Goal: Navigation & Orientation: Find specific page/section

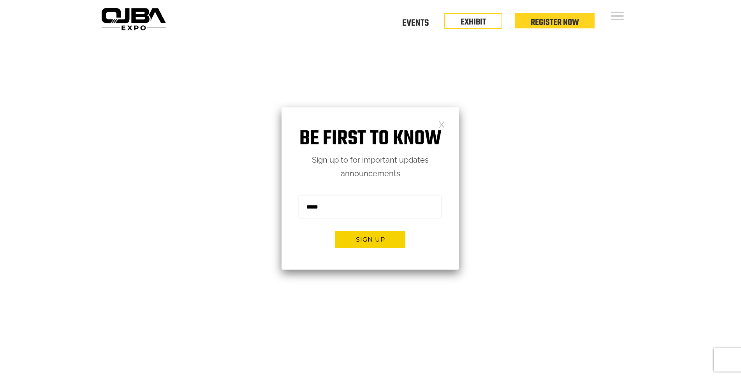
click at [439, 124] on link at bounding box center [442, 124] width 7 height 7
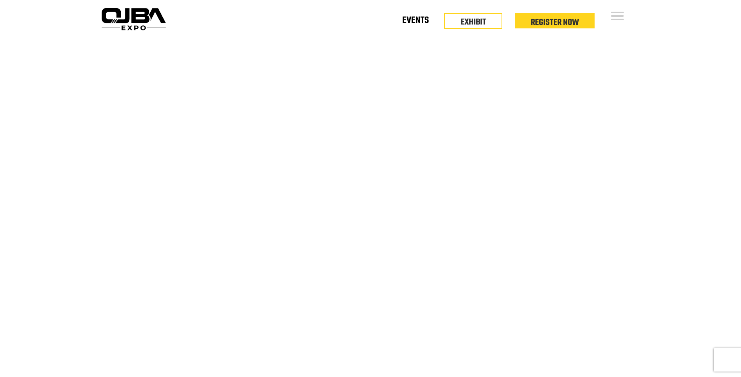
click at [416, 21] on link "Events" at bounding box center [415, 22] width 26 height 3
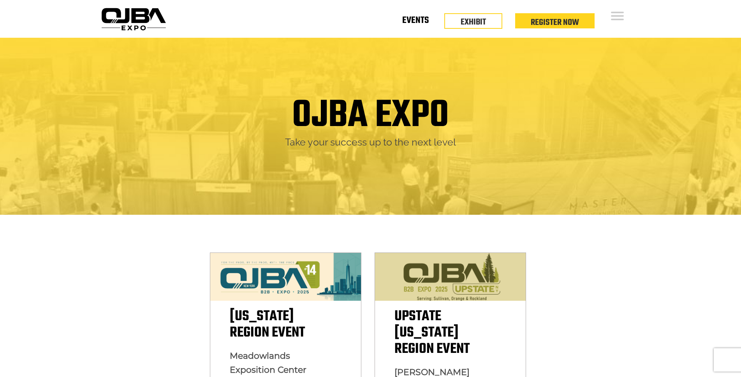
click at [413, 21] on link "Events" at bounding box center [415, 22] width 26 height 3
click at [415, 23] on link "Events" at bounding box center [415, 22] width 26 height 3
click at [448, 25] on li "EXHIBIT" at bounding box center [473, 19] width 58 height 16
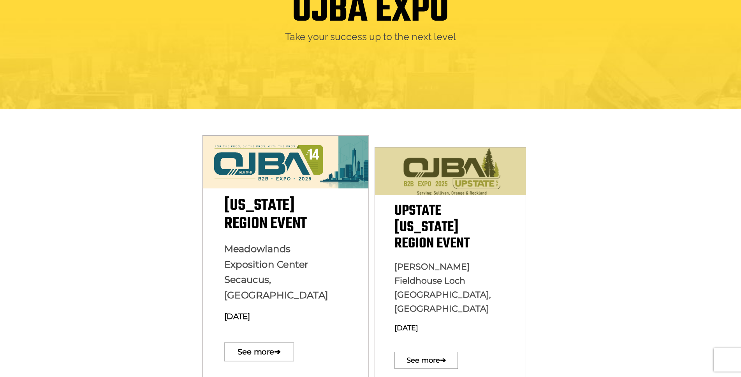
scroll to position [117, 0]
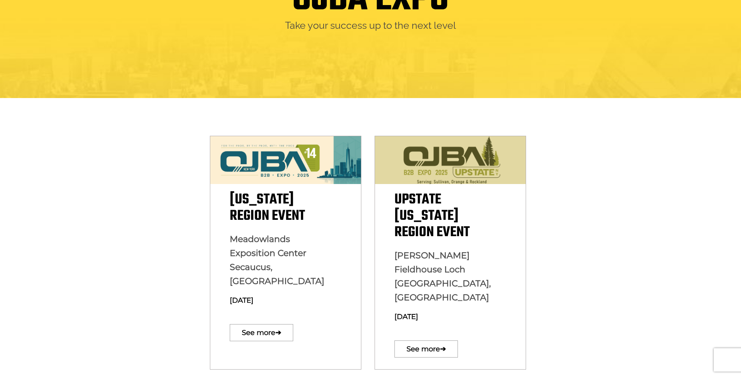
click at [158, 231] on section "[US_STATE][GEOGRAPHIC_DATA] Event [GEOGRAPHIC_DATA] [GEOGRAPHIC_DATA], [GEOGRAP…" at bounding box center [370, 237] width 741 height 279
click at [184, 133] on section "[US_STATE][GEOGRAPHIC_DATA] Event [GEOGRAPHIC_DATA] [GEOGRAPHIC_DATA], [GEOGRAP…" at bounding box center [370, 237] width 741 height 279
